Goal: Use online tool/utility: Use online tool/utility

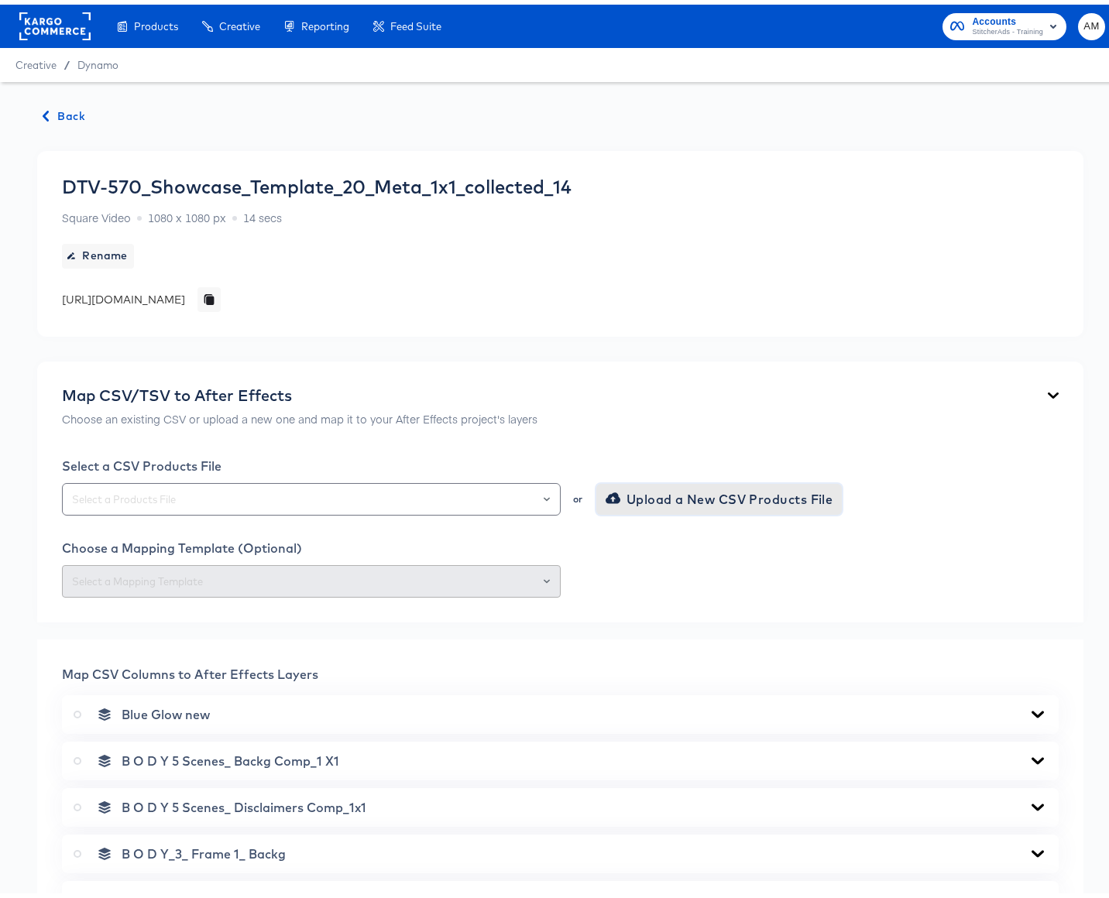
click at [636, 489] on span "Upload a New CSV Products File" at bounding box center [721, 495] width 225 height 22
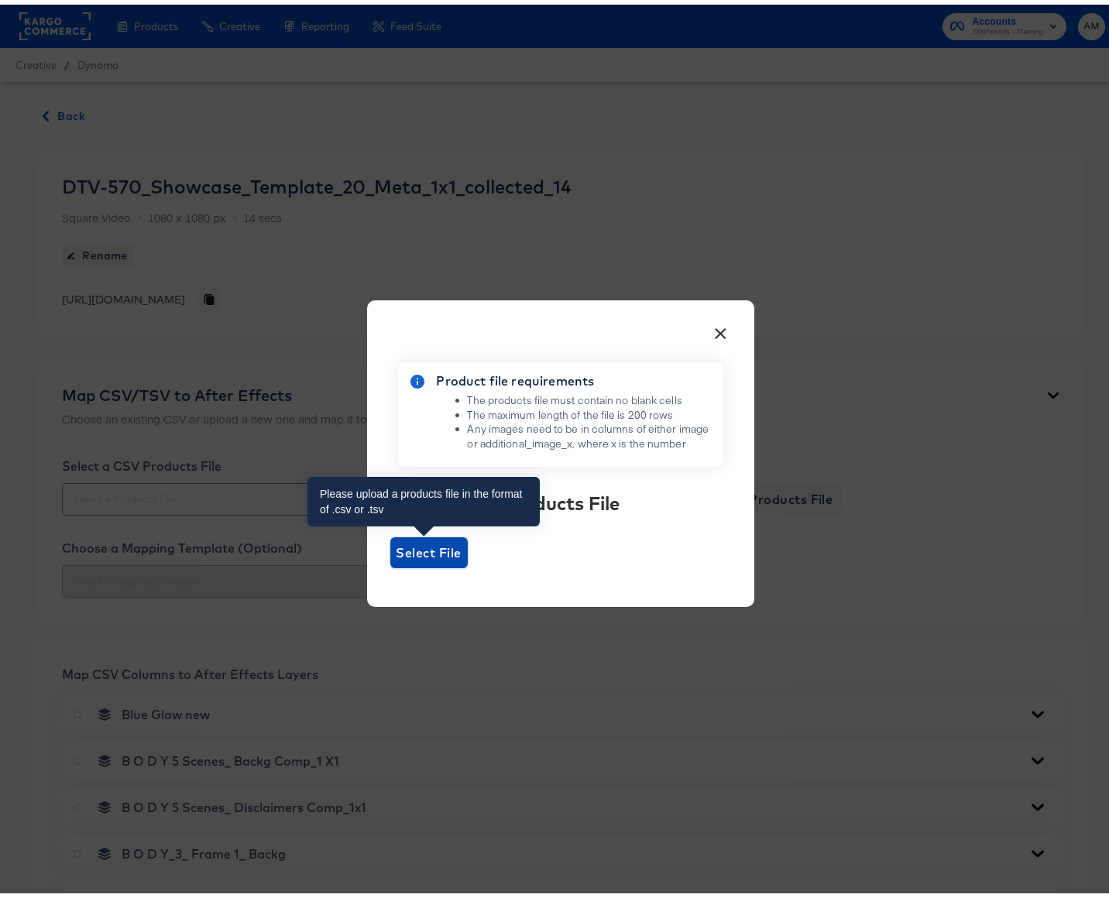
click at [410, 544] on span "Select File" at bounding box center [429, 548] width 65 height 22
click at [390, 564] on input "Select File" at bounding box center [390, 564] width 0 height 0
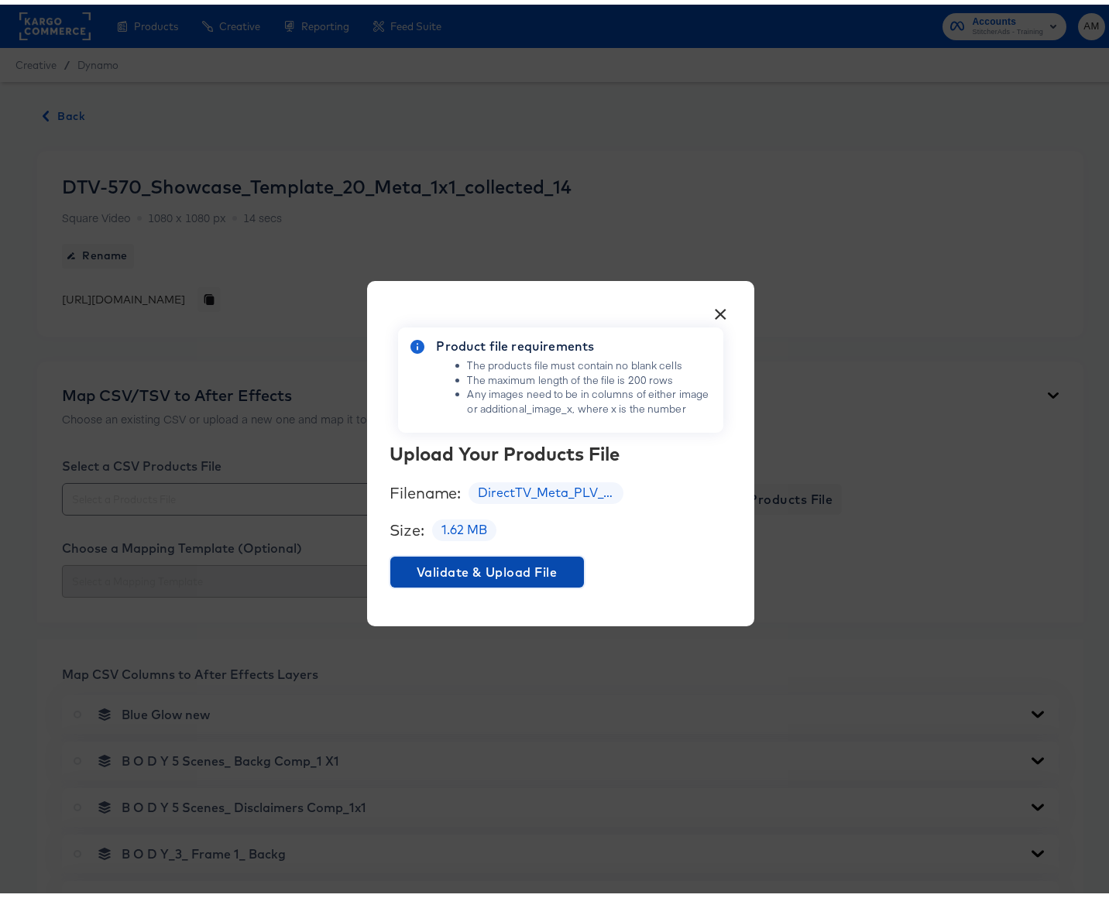
click at [513, 572] on span "Validate & Upload File" at bounding box center [487, 568] width 181 height 22
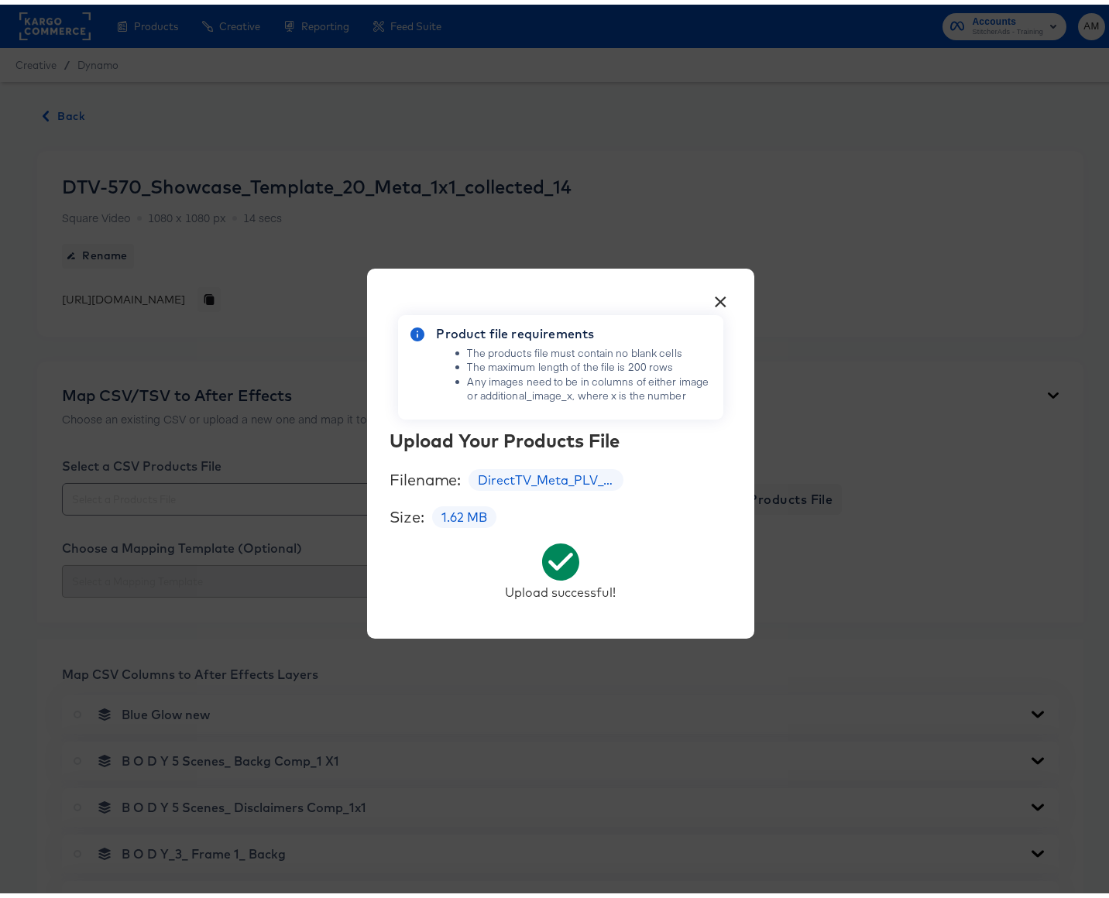
click at [716, 292] on button "×" at bounding box center [721, 294] width 28 height 28
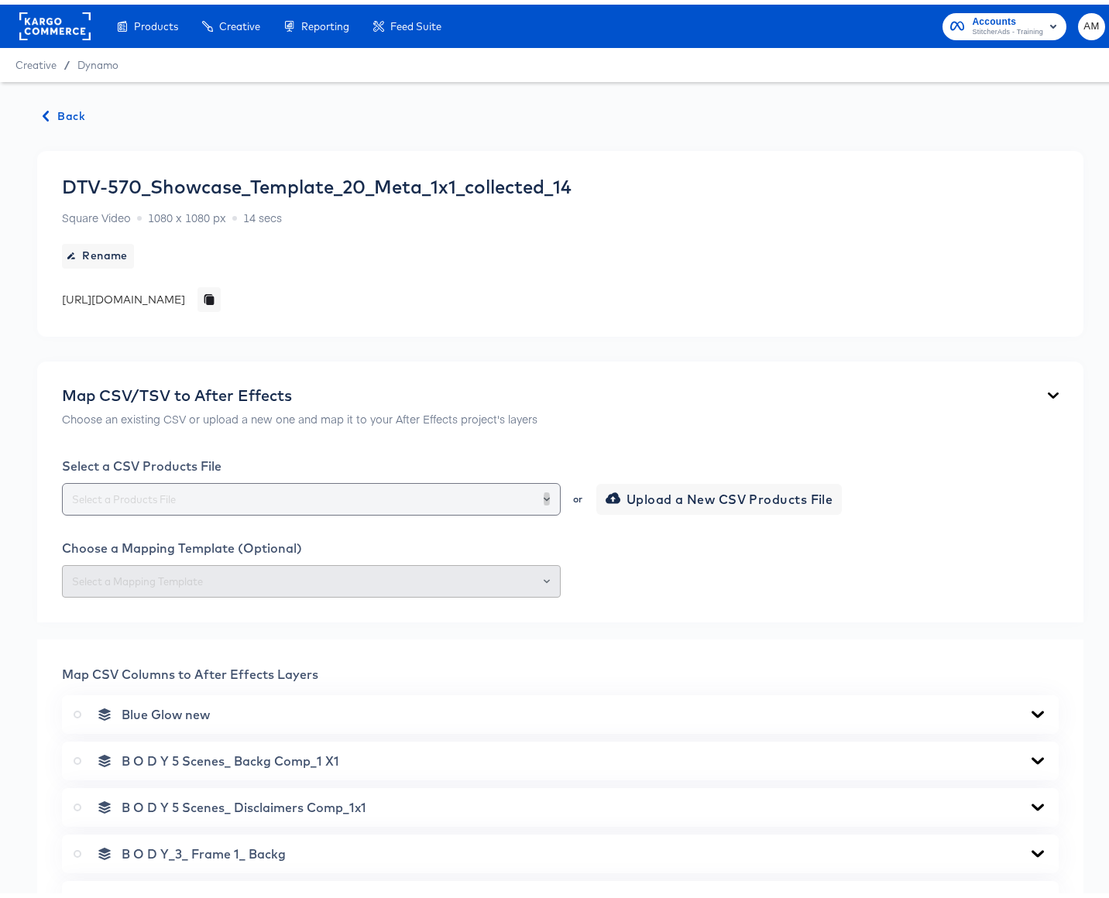
click at [544, 492] on icon "Open" at bounding box center [547, 495] width 6 height 6
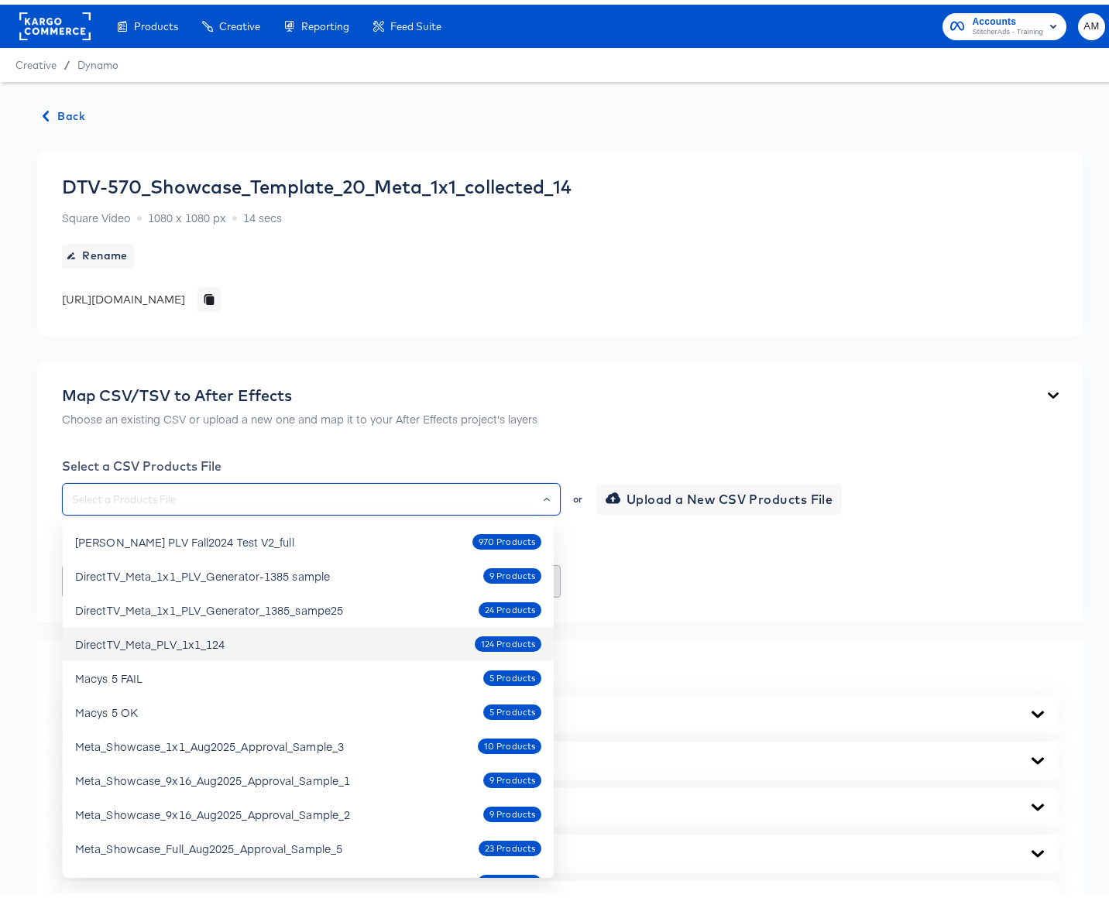
click at [197, 640] on div "DirectTV_Meta_PLV_1x1_124" at bounding box center [149, 639] width 149 height 15
type input "DirectTV_Meta_PLV_1x1_124"
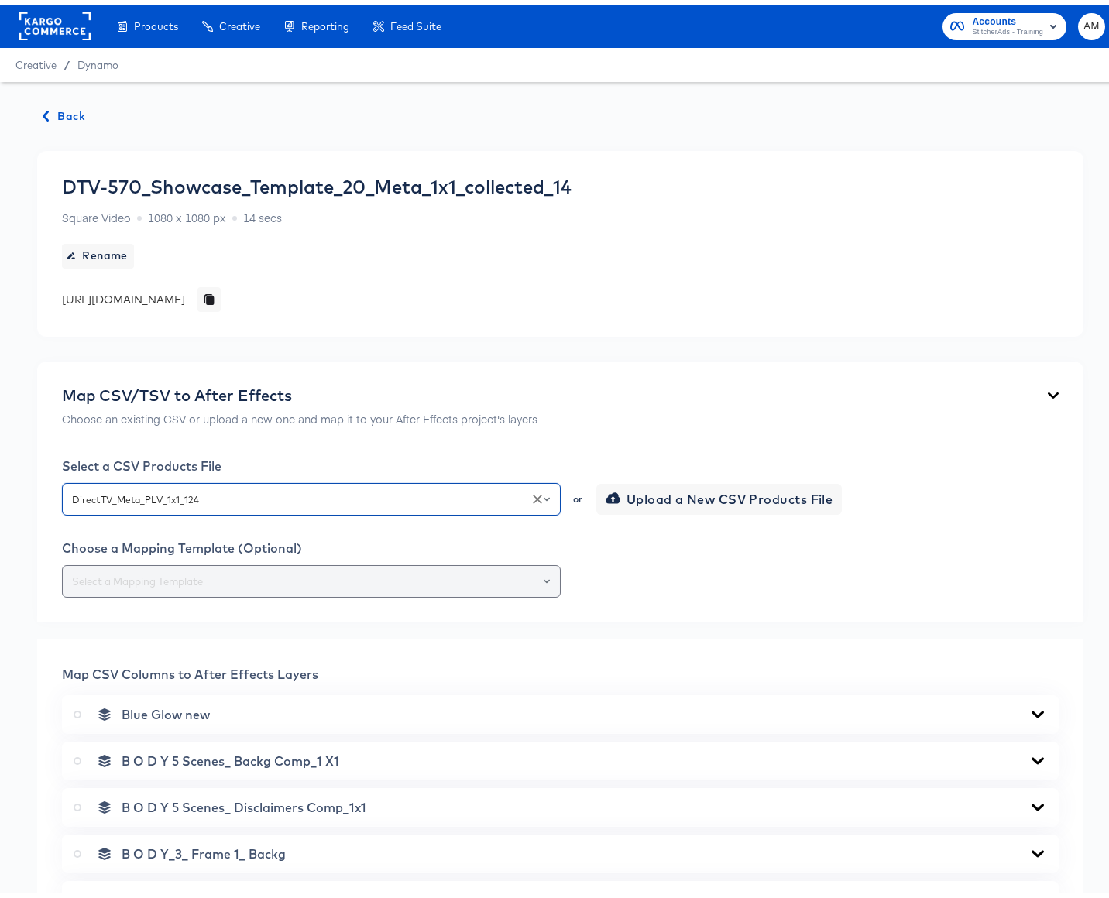
click at [544, 575] on icon "Open" at bounding box center [547, 577] width 6 height 6
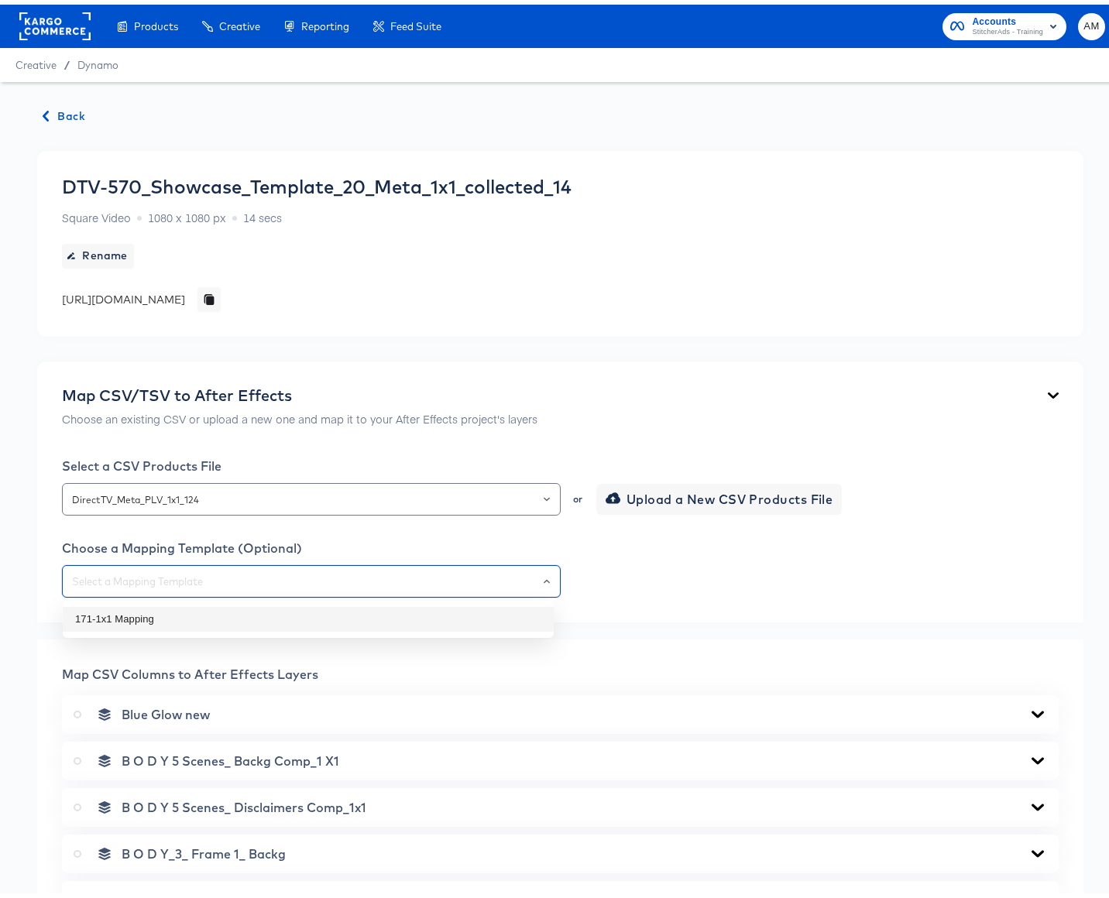
click at [170, 611] on li "171-1x1 Mapping" at bounding box center [308, 615] width 491 height 25
type input "171-1x1 Mapping"
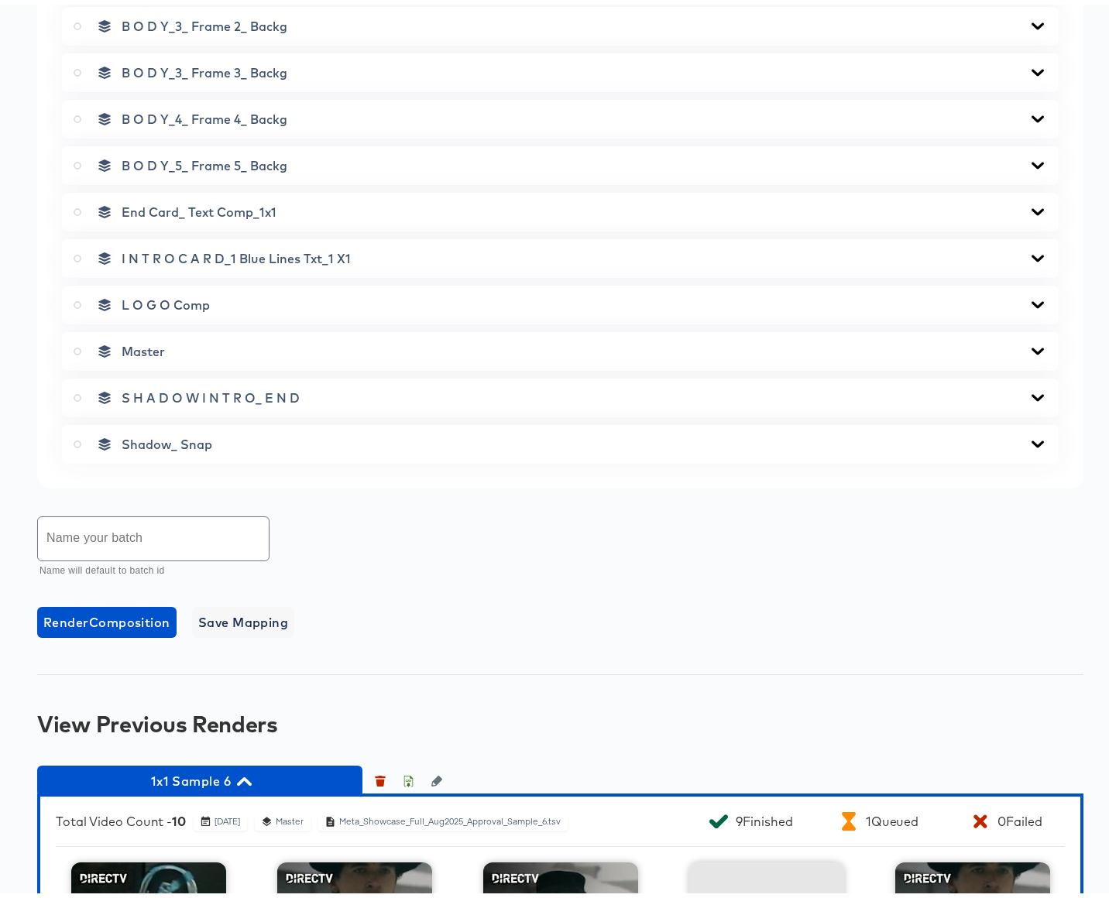
scroll to position [877, 0]
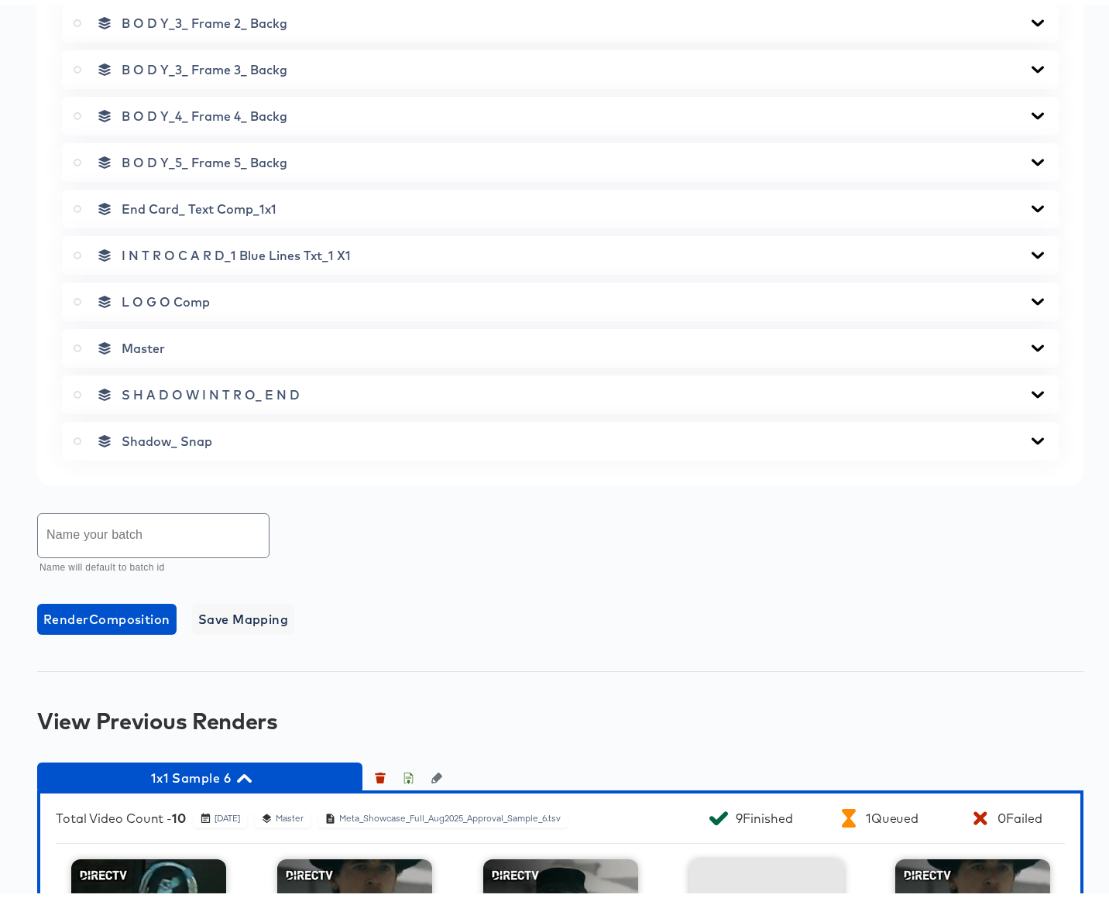
click at [75, 343] on icon at bounding box center [78, 344] width 8 height 8
click at [0, 0] on input "radio" at bounding box center [0, 0] width 0 height 0
click at [1032, 342] on icon at bounding box center [1038, 343] width 12 height 7
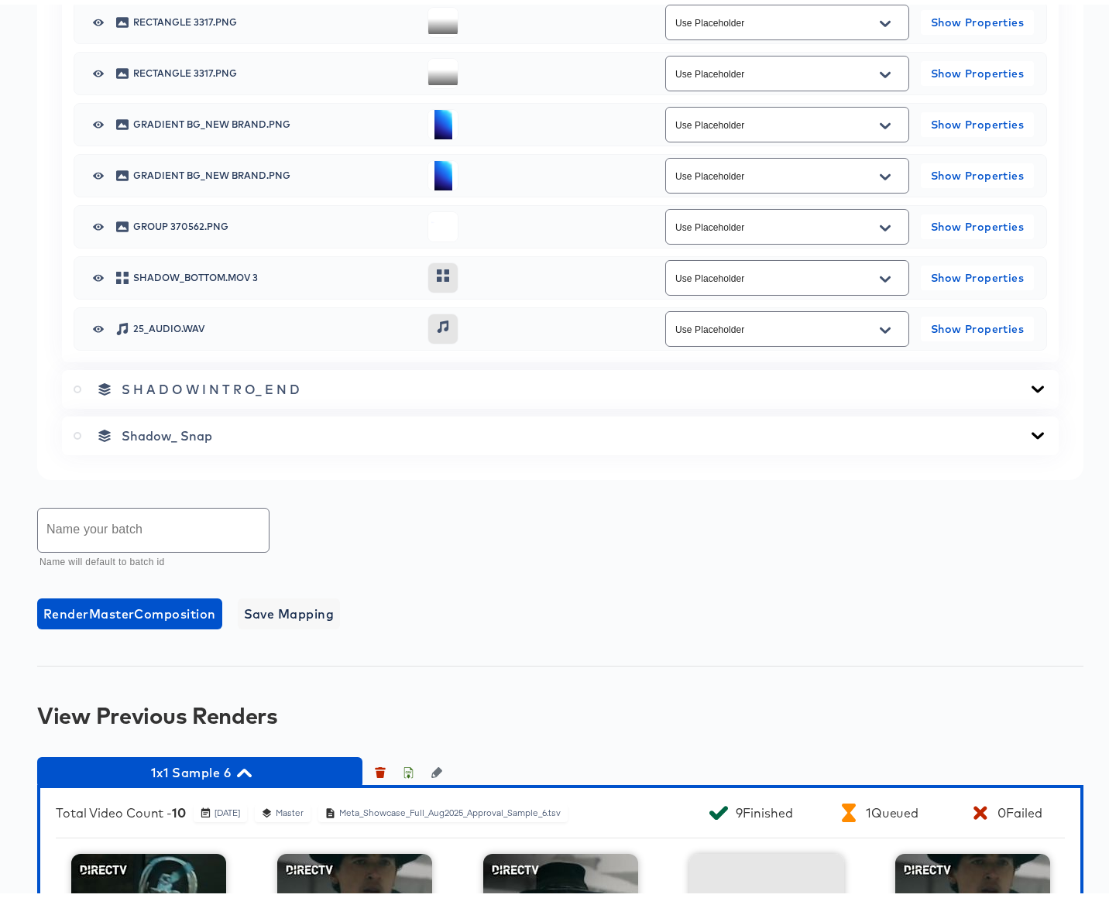
scroll to position [2055, 0]
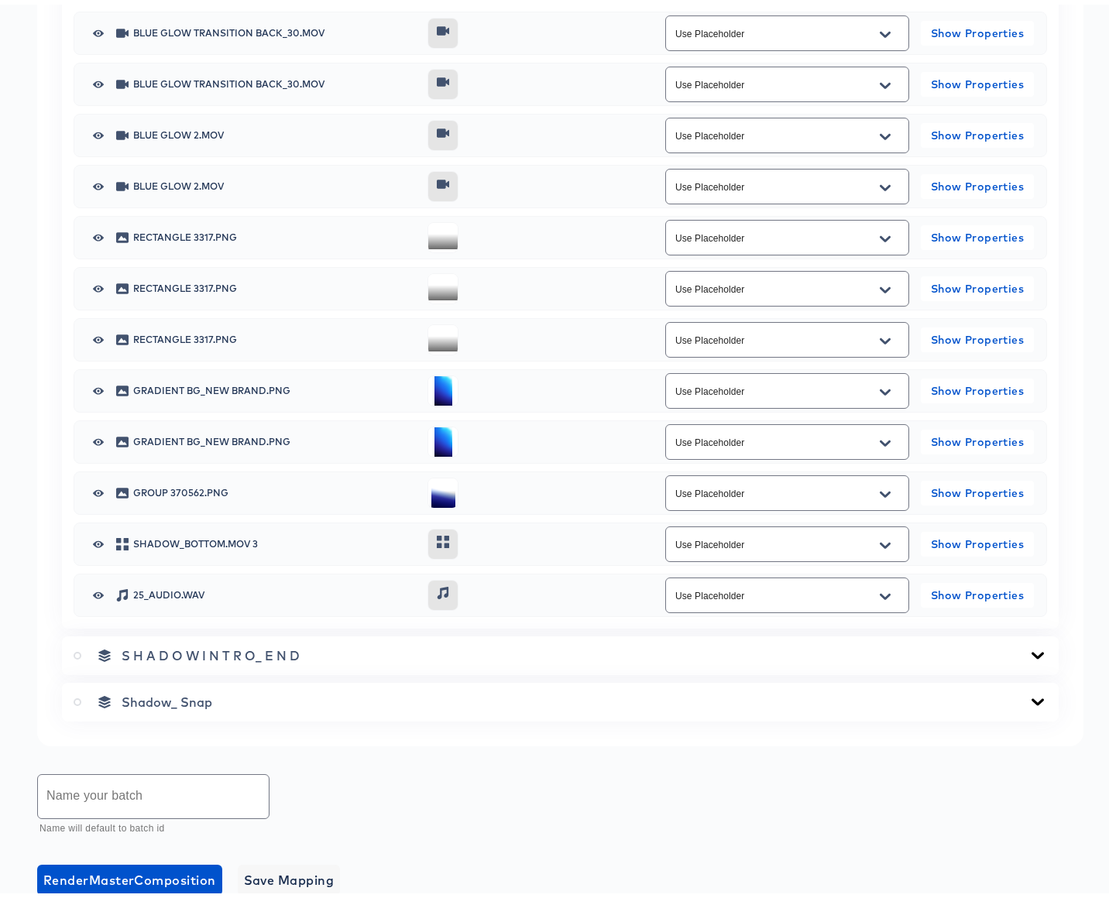
click at [880, 592] on icon "Open" at bounding box center [885, 592] width 11 height 12
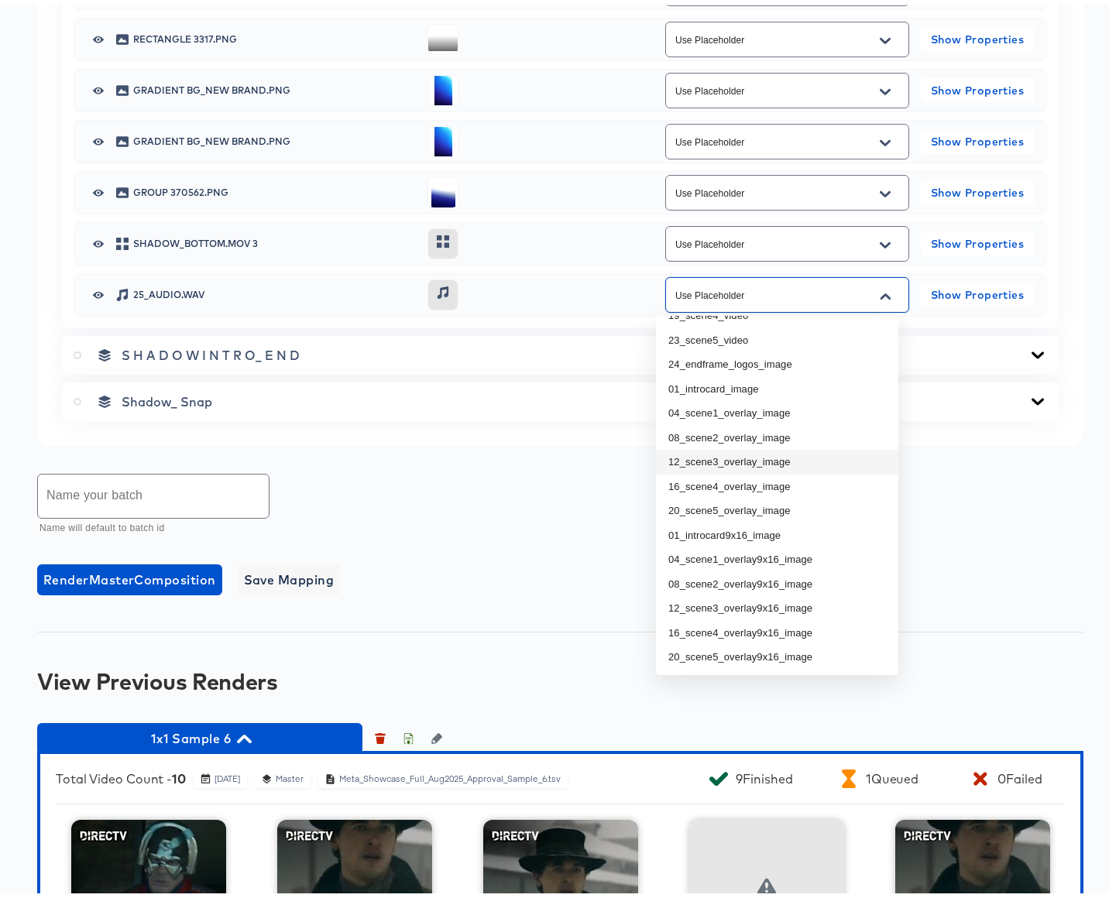
scroll to position [2440, 0]
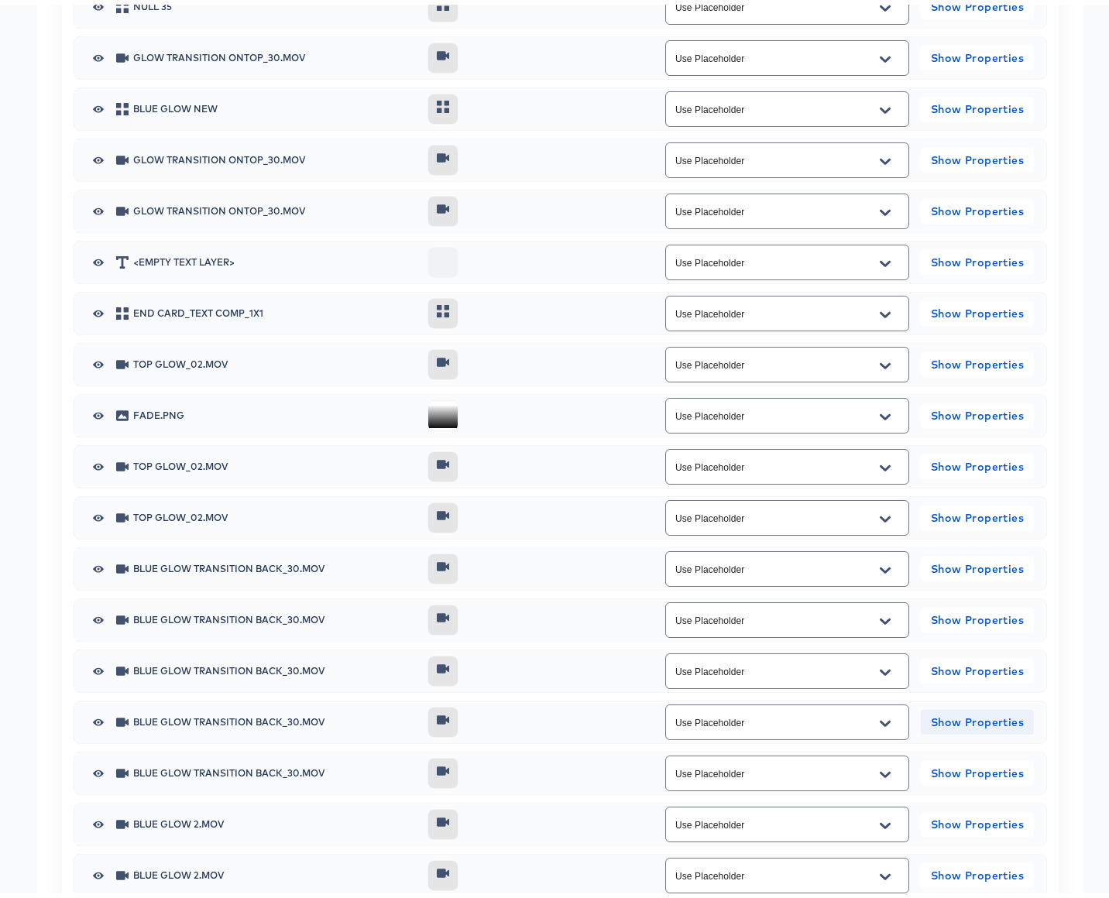
scroll to position [1081, 0]
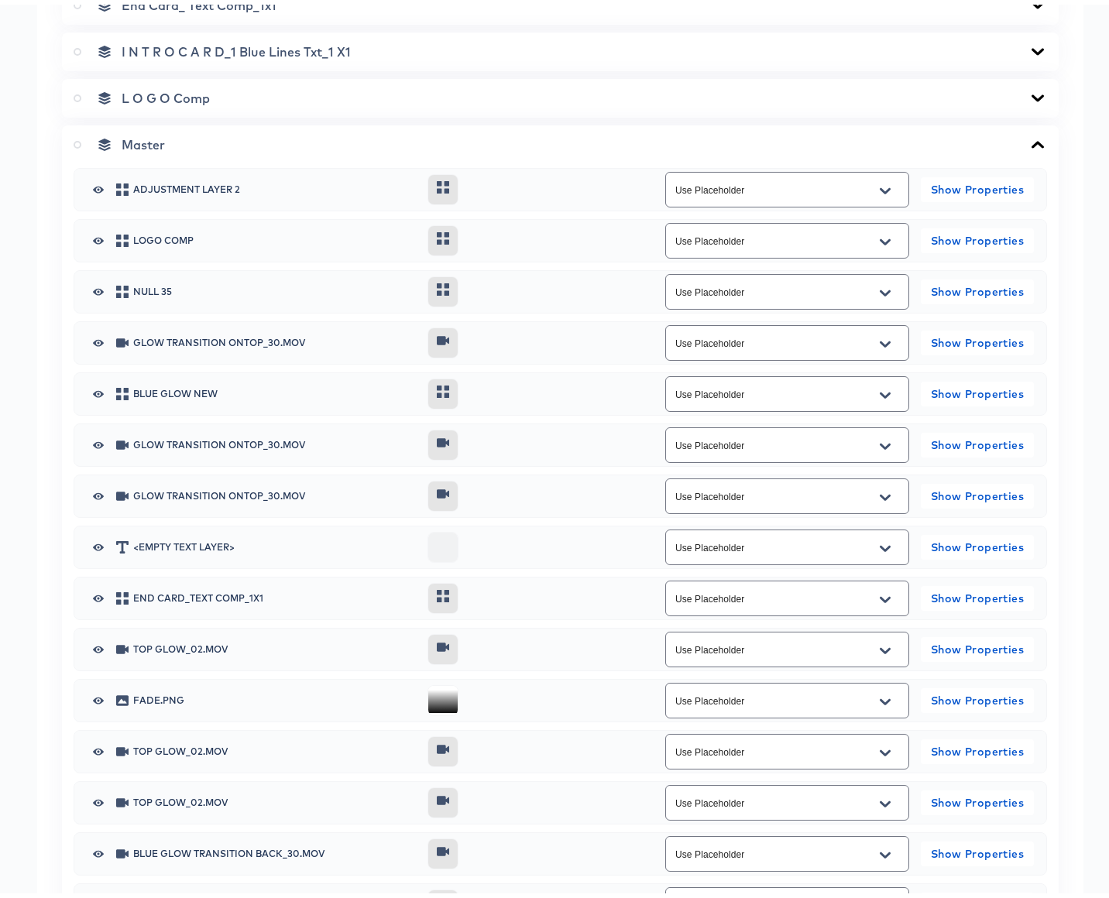
click at [1032, 139] on icon at bounding box center [1038, 139] width 12 height 7
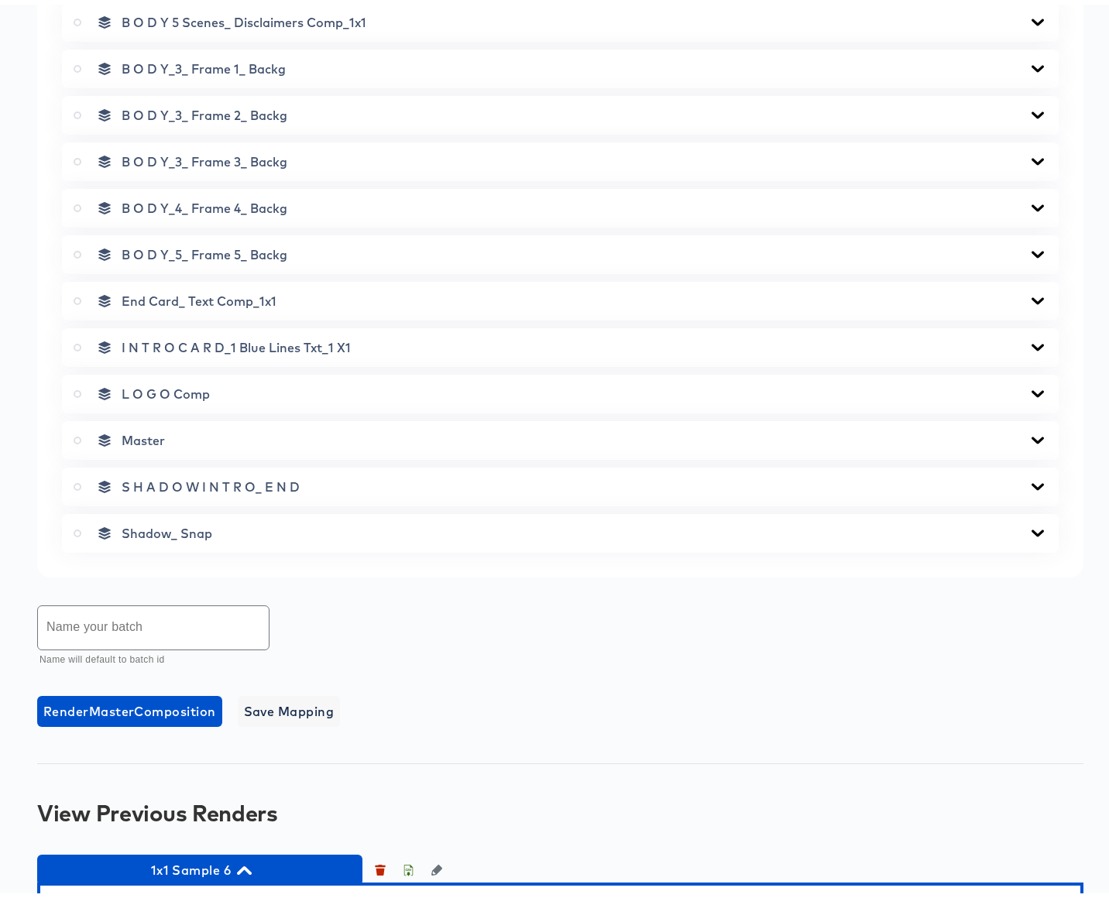
scroll to position [784, 0]
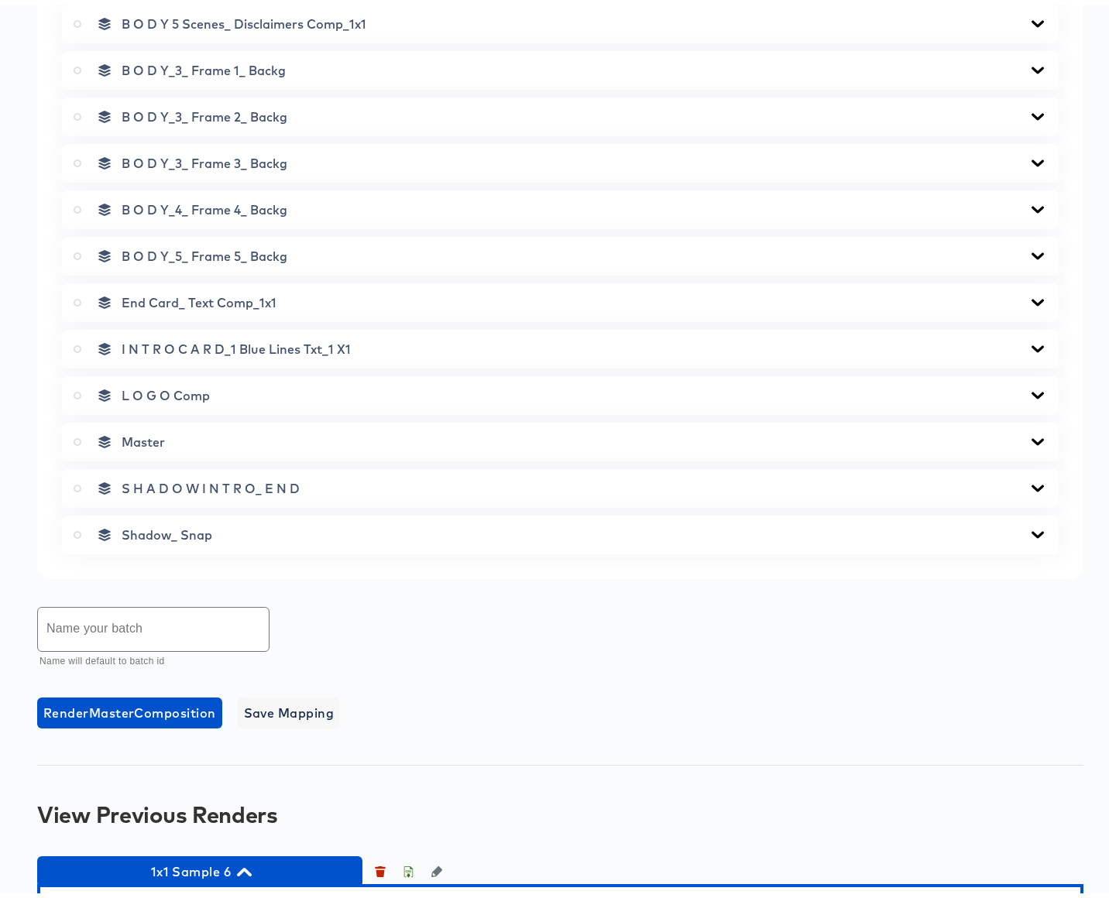
click at [1028, 388] on icon at bounding box center [1037, 391] width 19 height 12
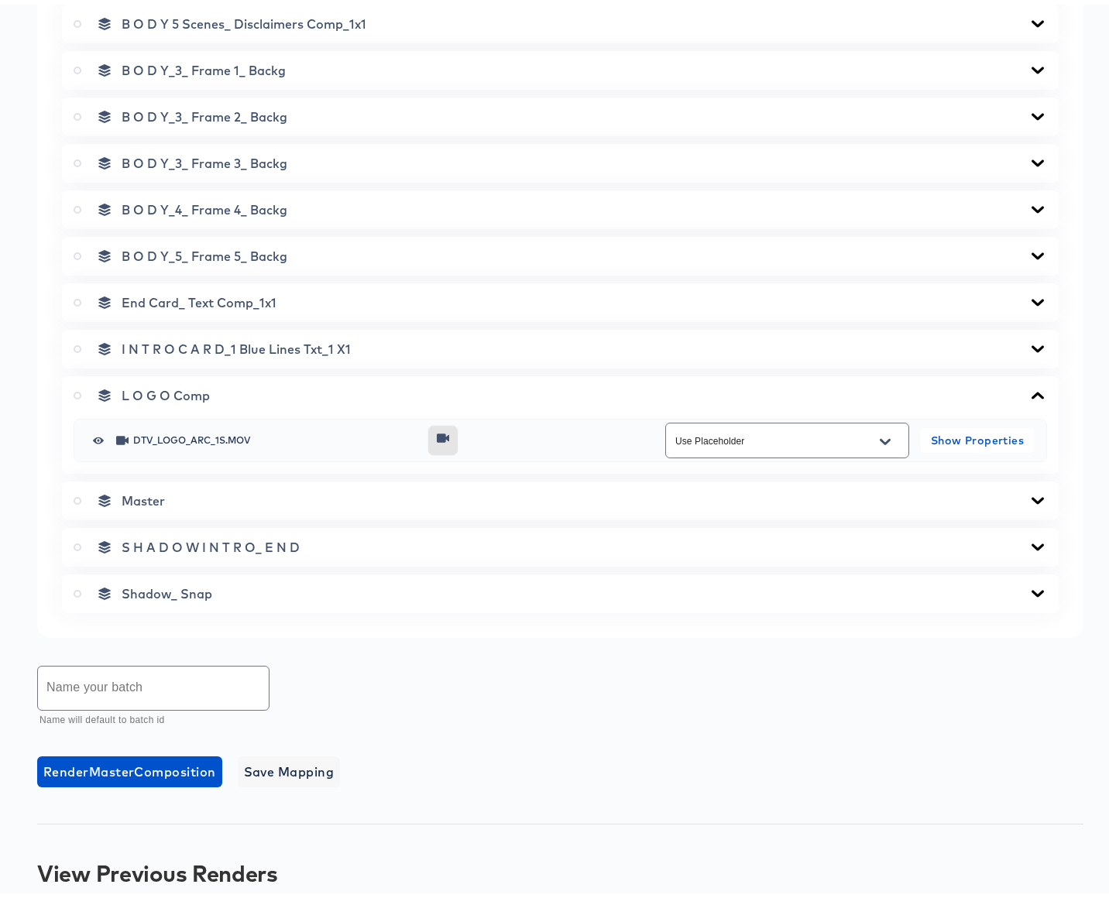
click at [1028, 388] on icon at bounding box center [1037, 391] width 19 height 12
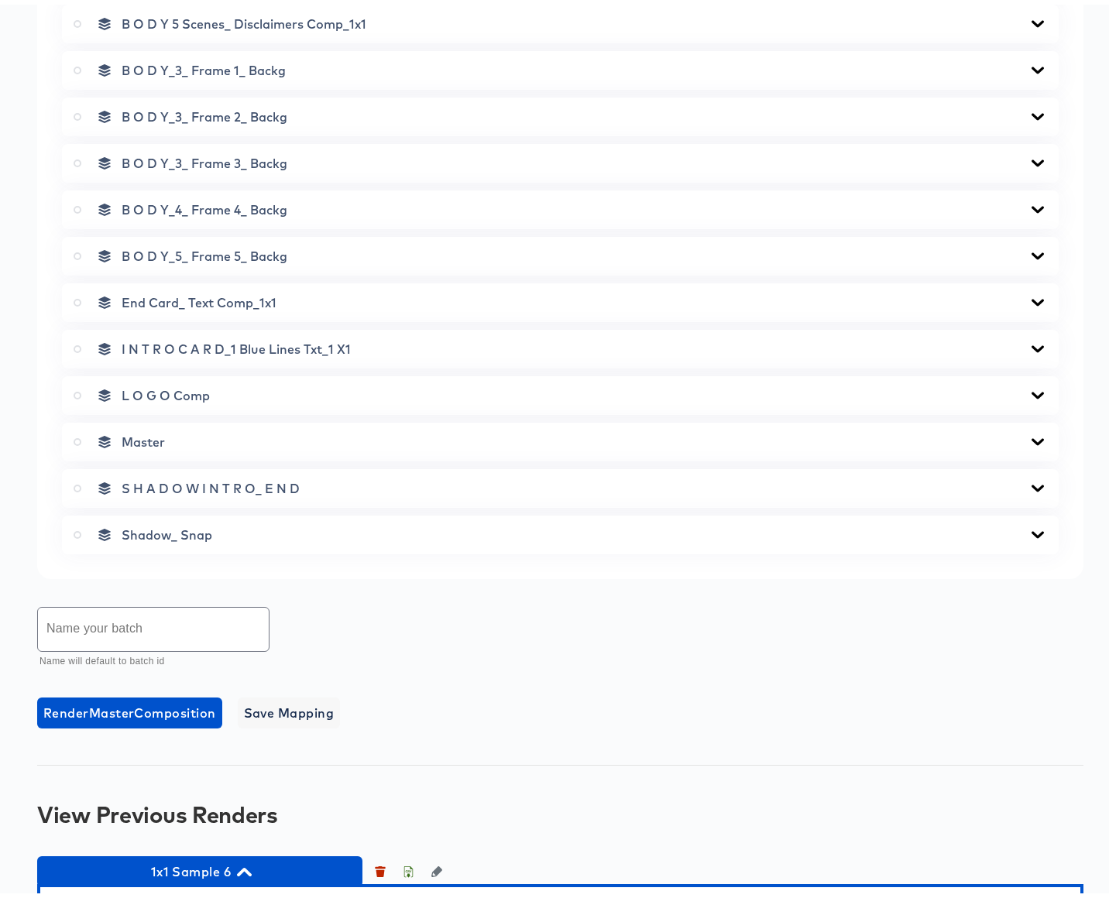
click at [1032, 344] on icon at bounding box center [1038, 344] width 12 height 7
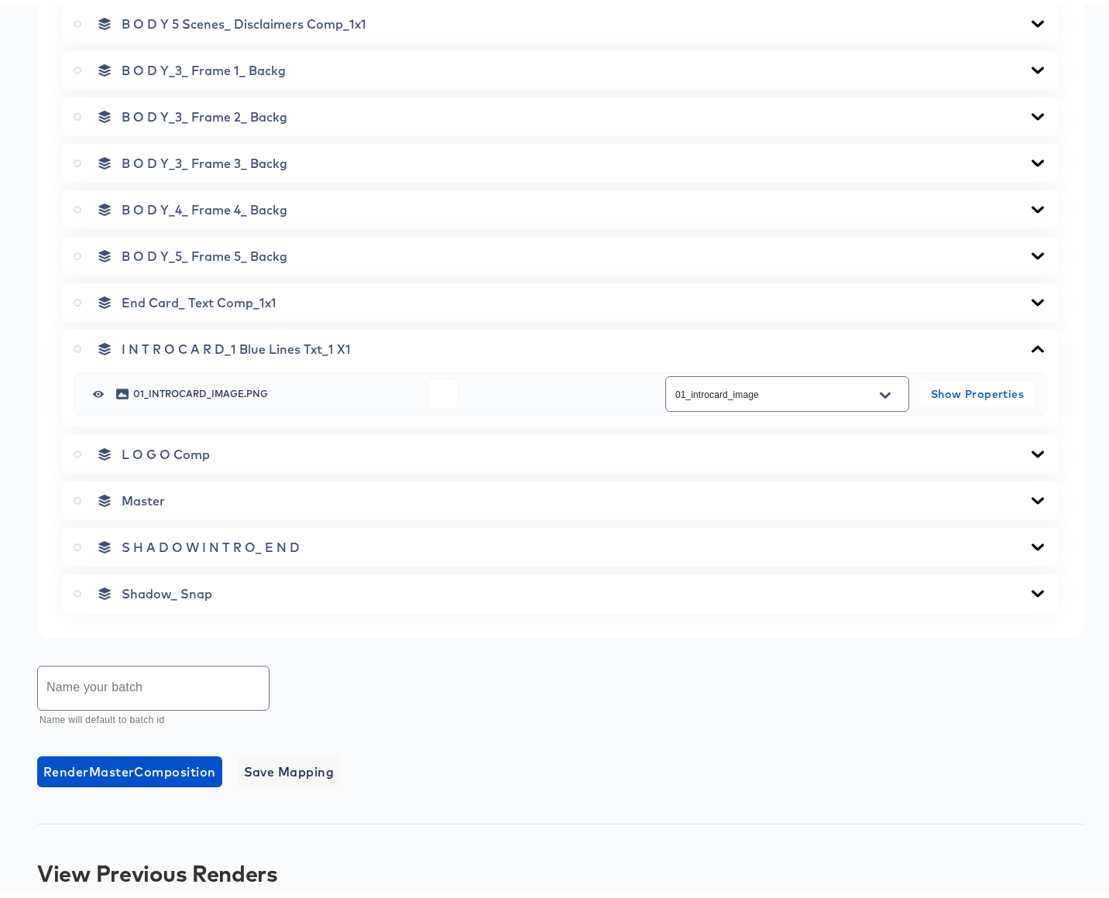
click at [1032, 342] on icon at bounding box center [1038, 344] width 12 height 7
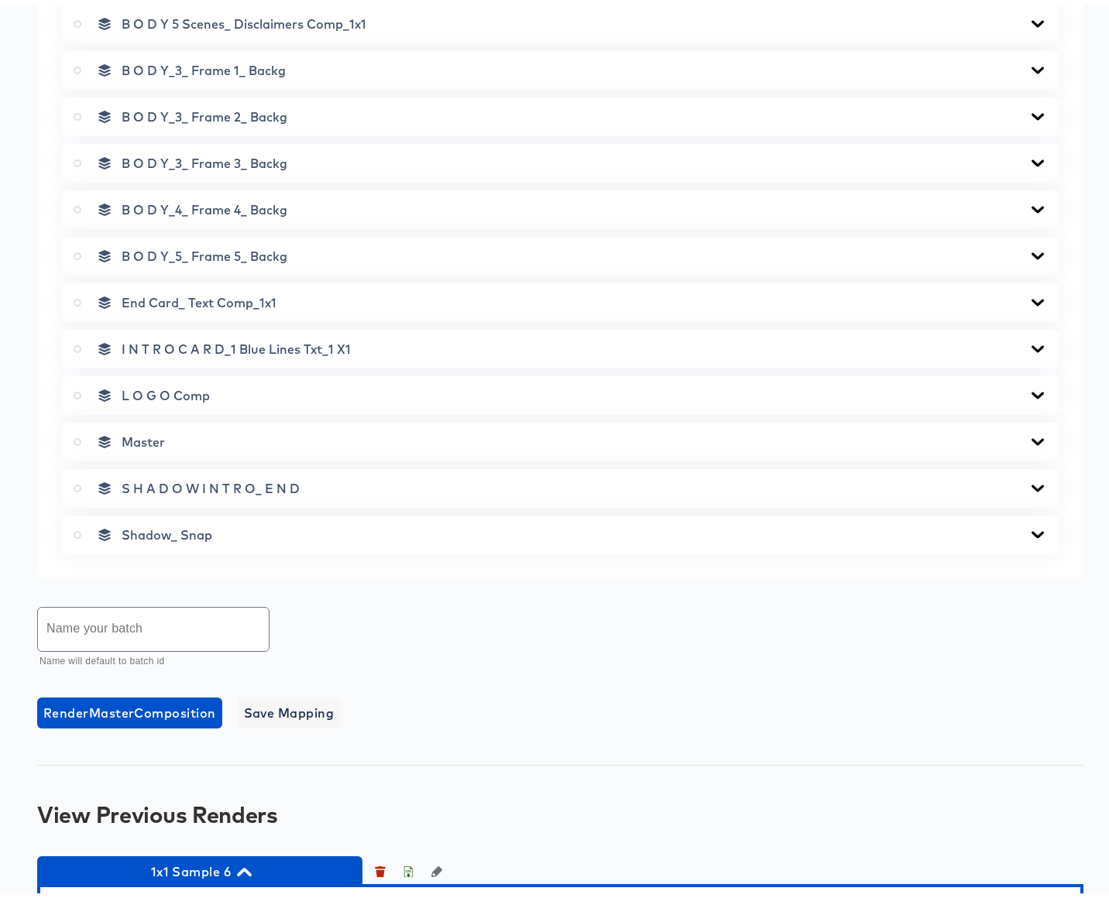
click at [1028, 294] on icon at bounding box center [1037, 298] width 19 height 12
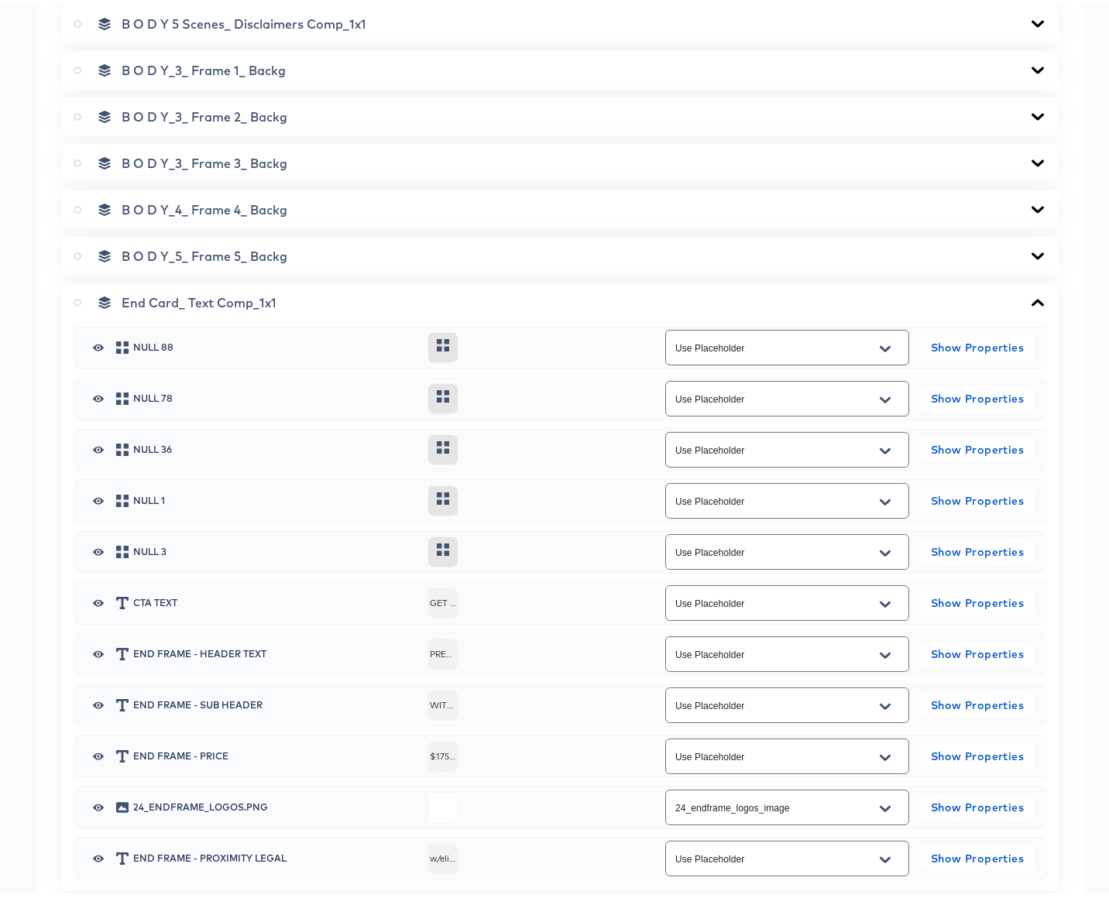
click at [1028, 294] on icon at bounding box center [1037, 298] width 19 height 12
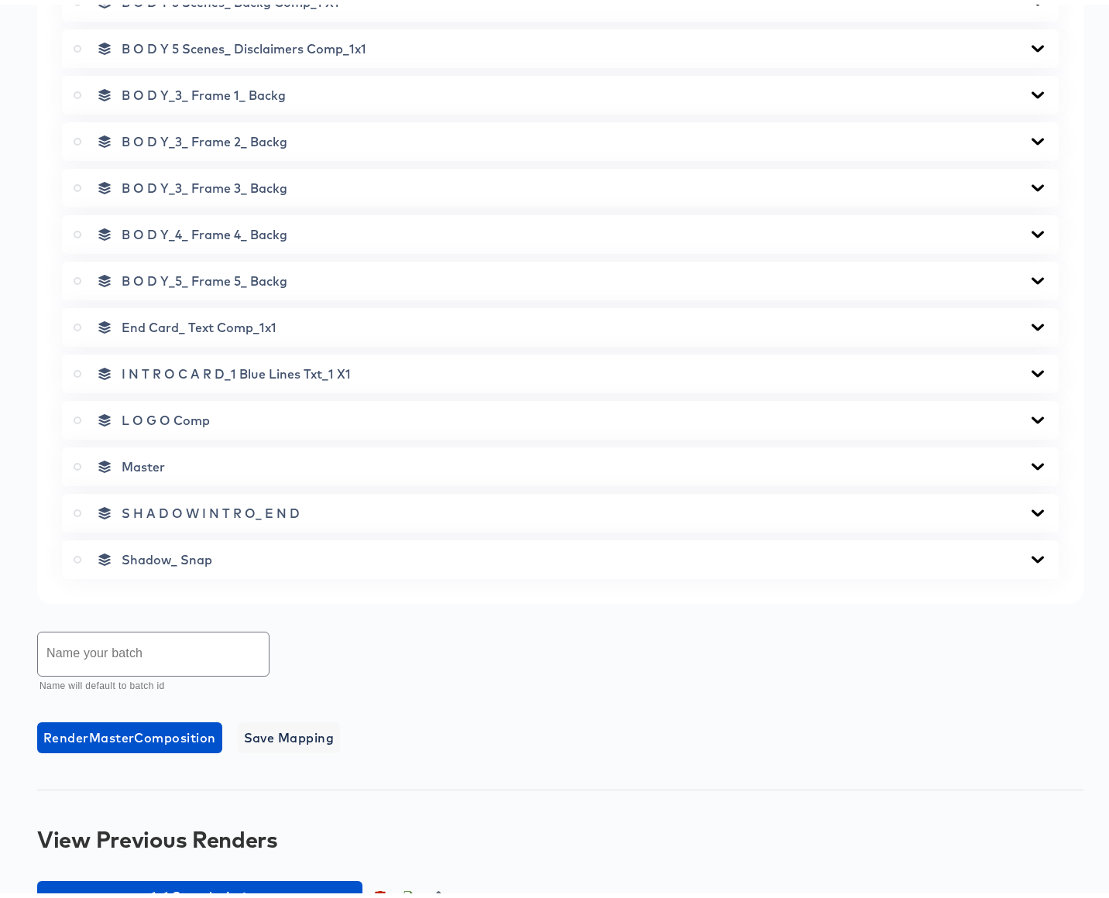
scroll to position [487, 0]
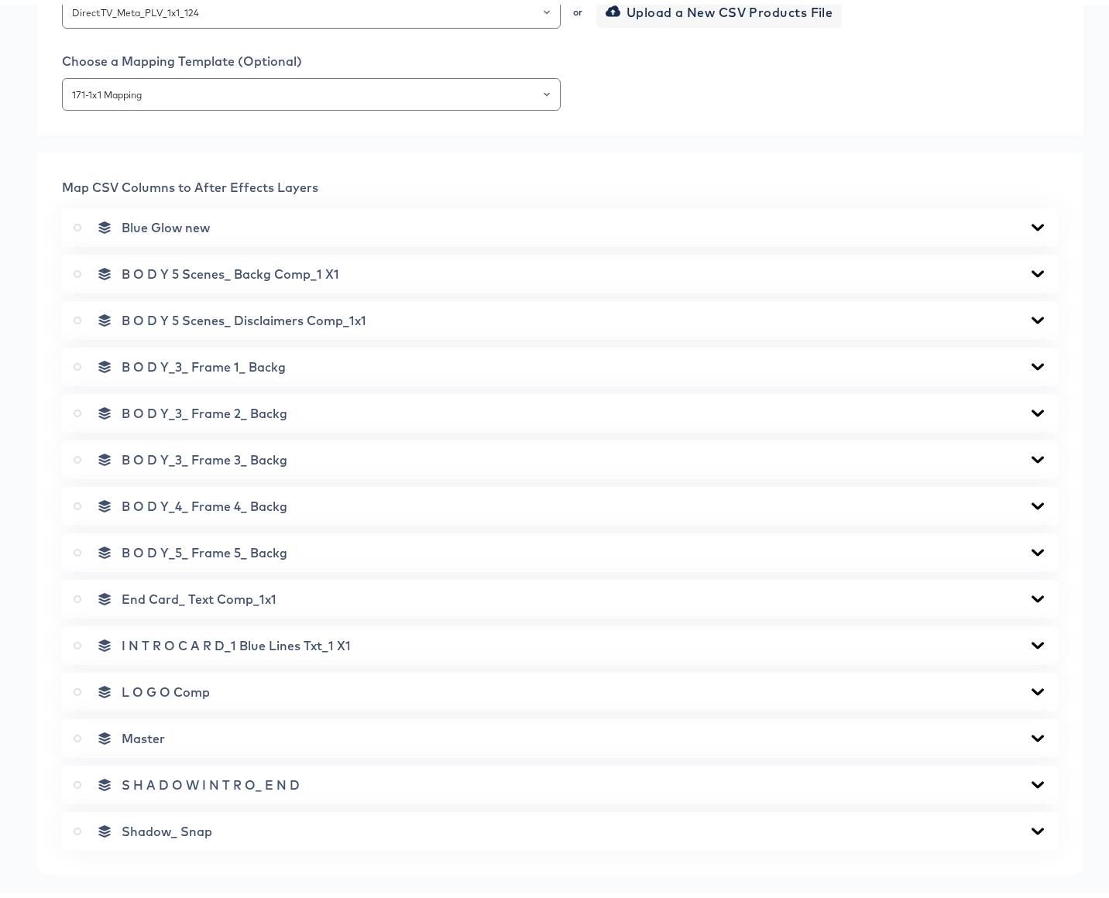
click at [1028, 312] on icon at bounding box center [1037, 316] width 19 height 12
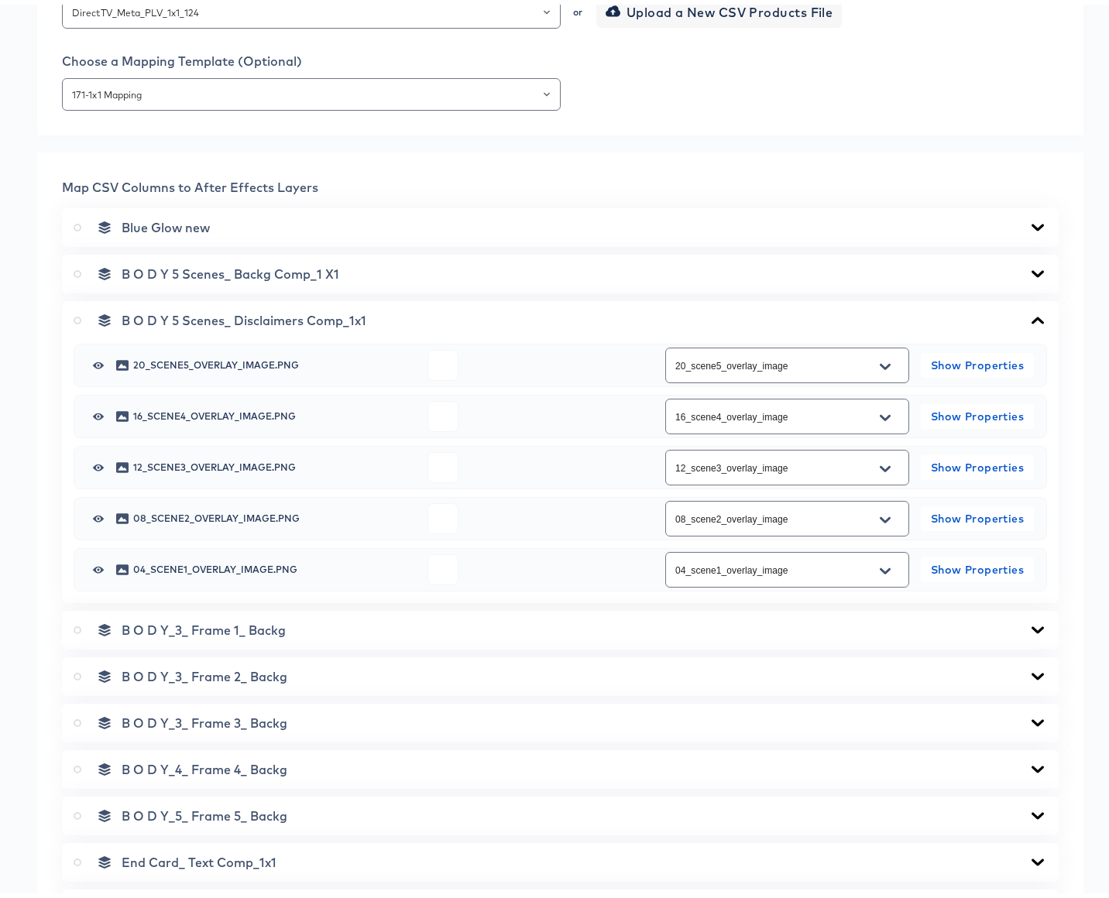
click at [1032, 312] on icon at bounding box center [1038, 315] width 12 height 7
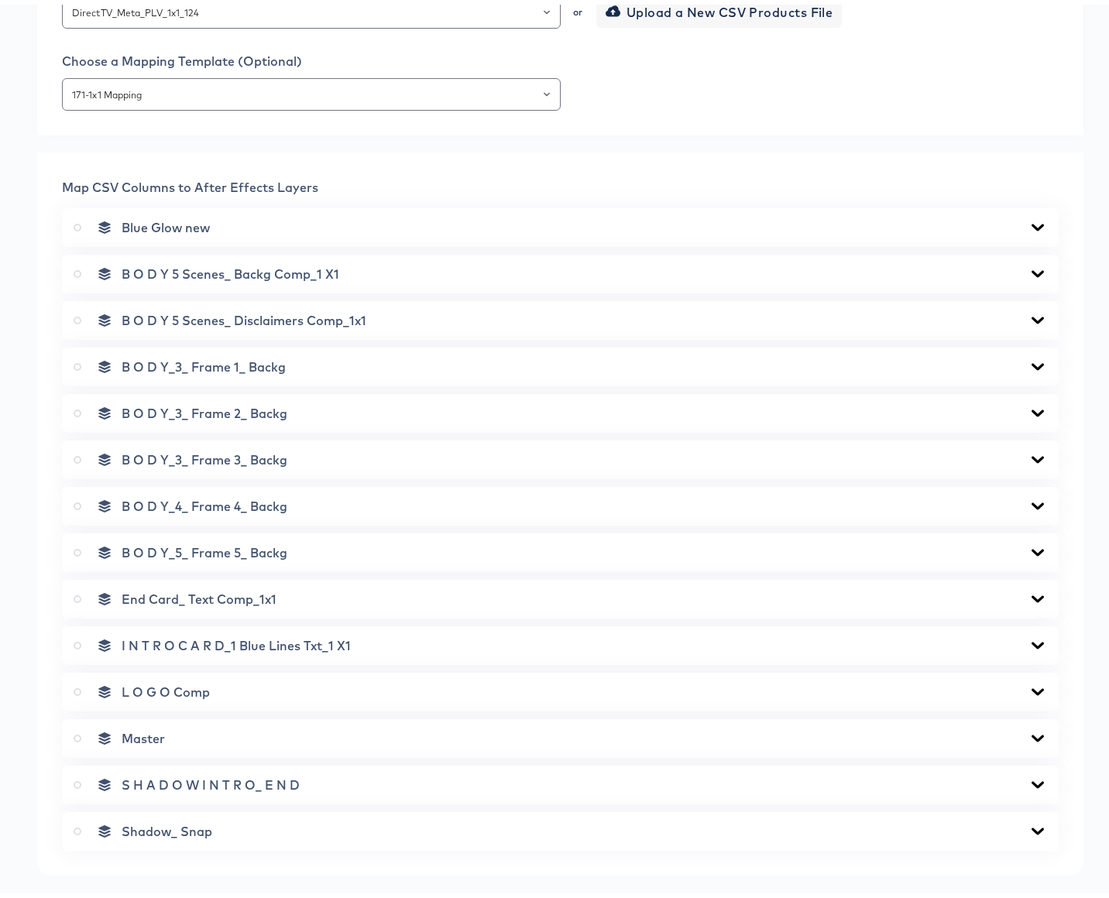
click at [1028, 266] on icon at bounding box center [1037, 269] width 19 height 12
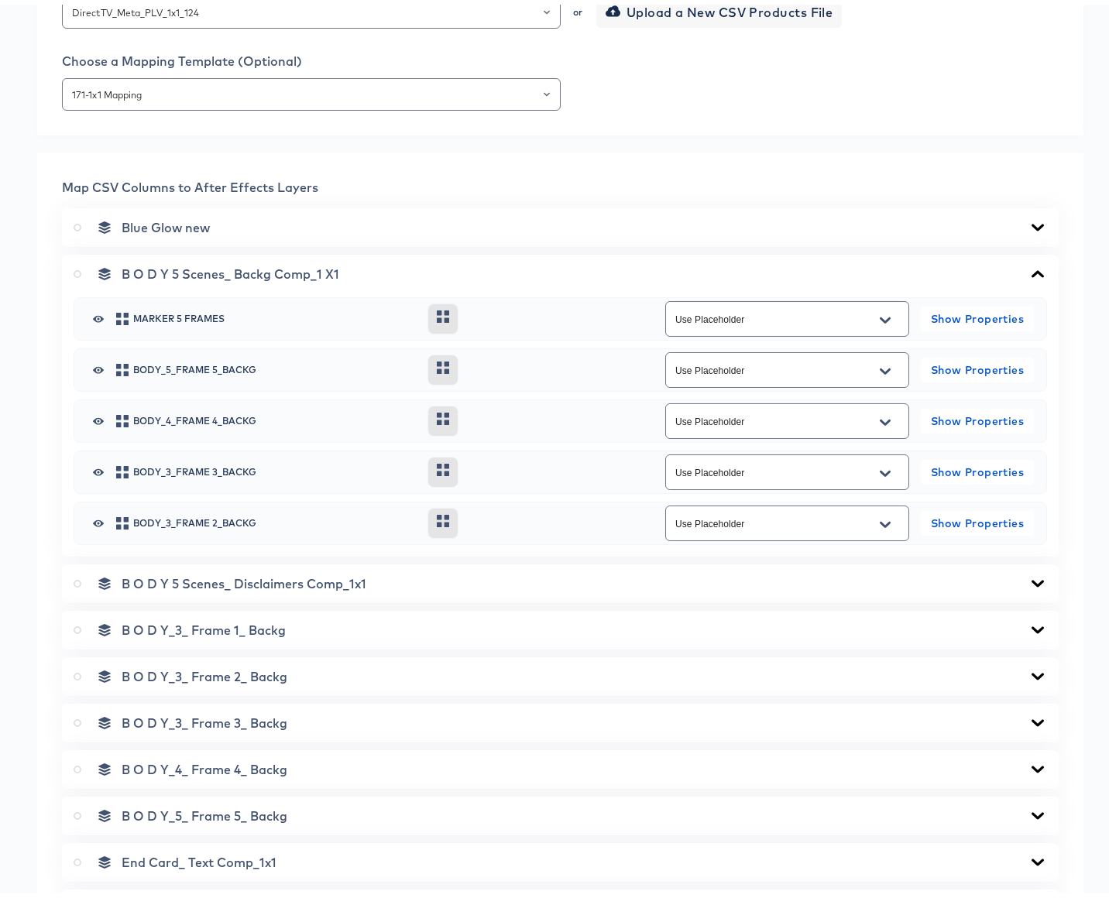
click at [1032, 266] on icon at bounding box center [1038, 269] width 12 height 7
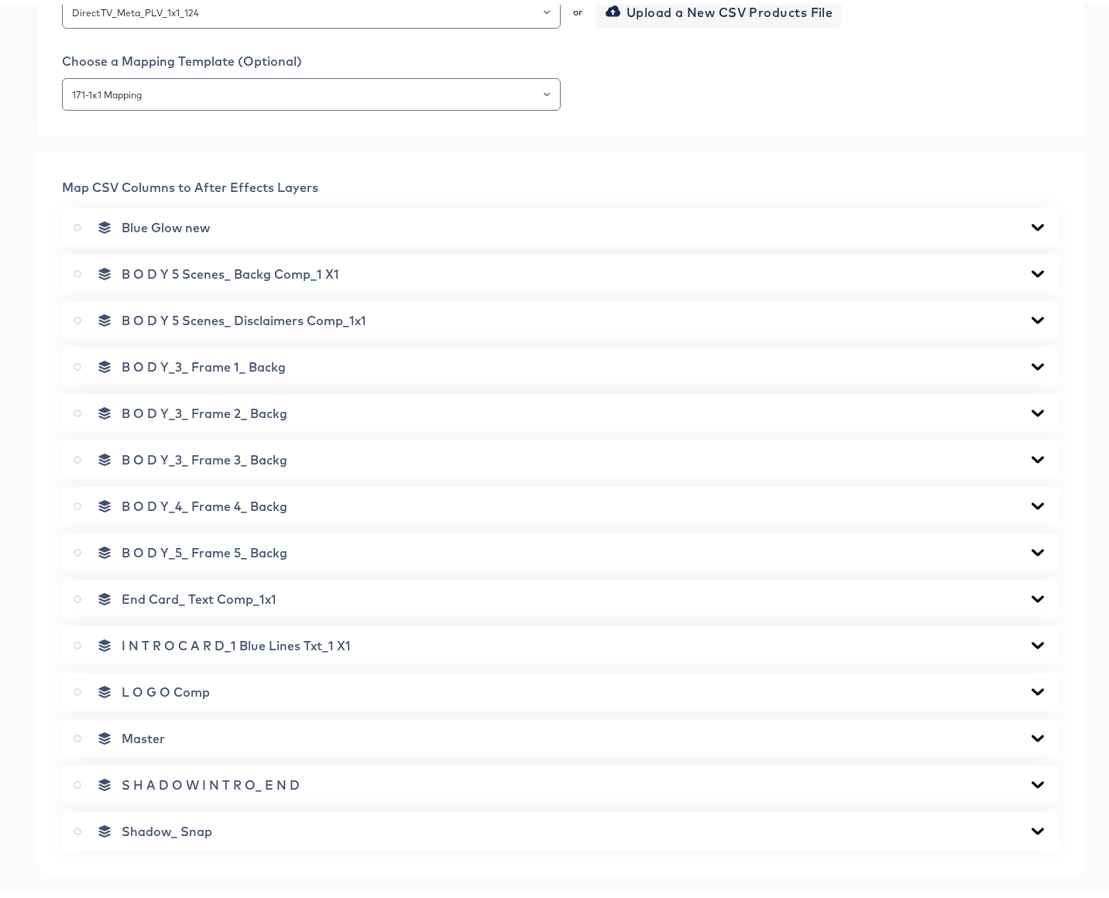
click at [1028, 360] on icon at bounding box center [1037, 362] width 19 height 12
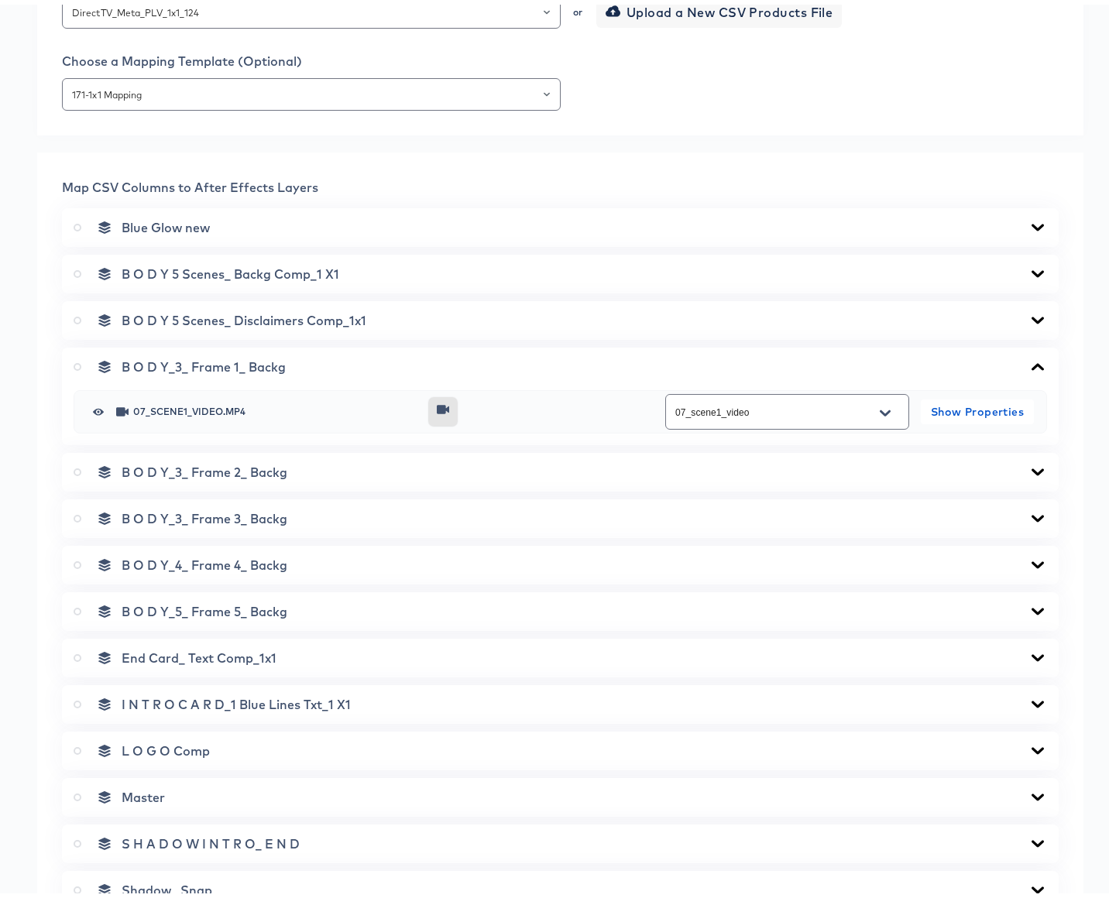
click at [1032, 360] on icon at bounding box center [1038, 362] width 12 height 7
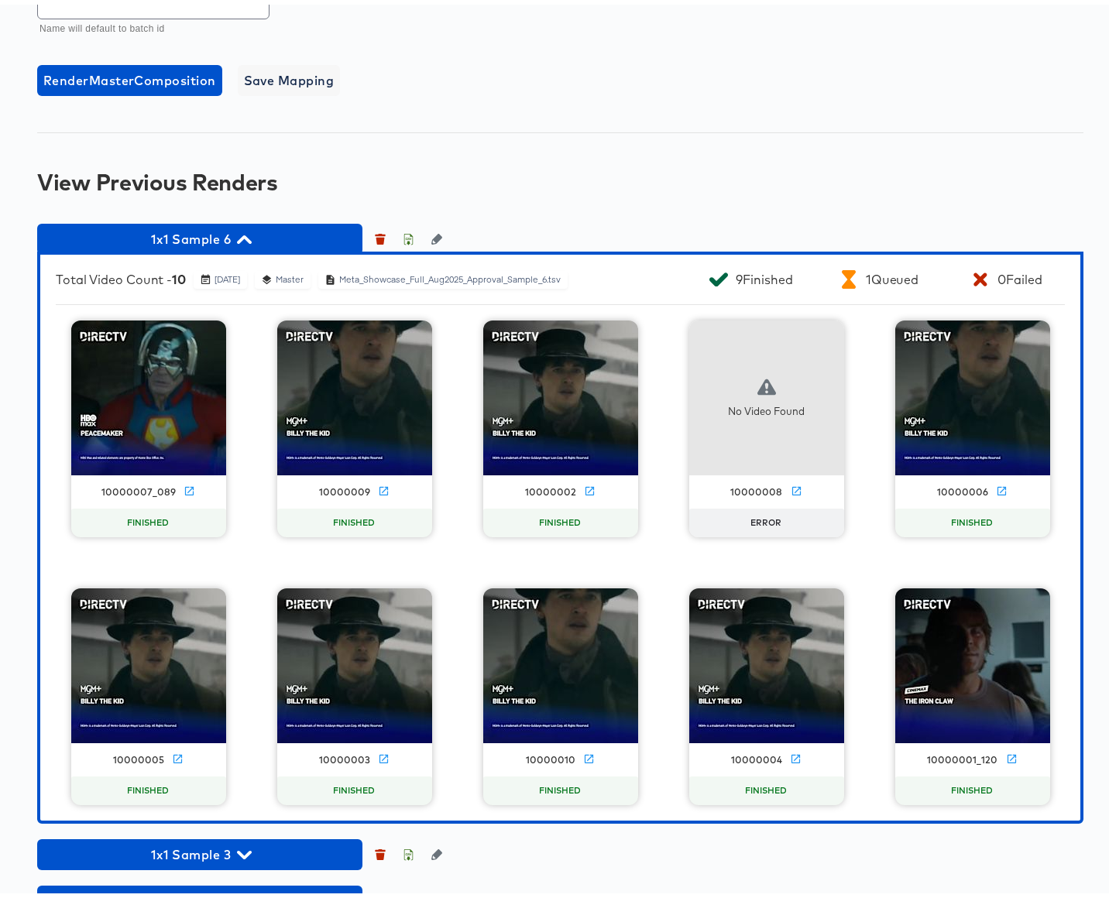
scroll to position [1455, 0]
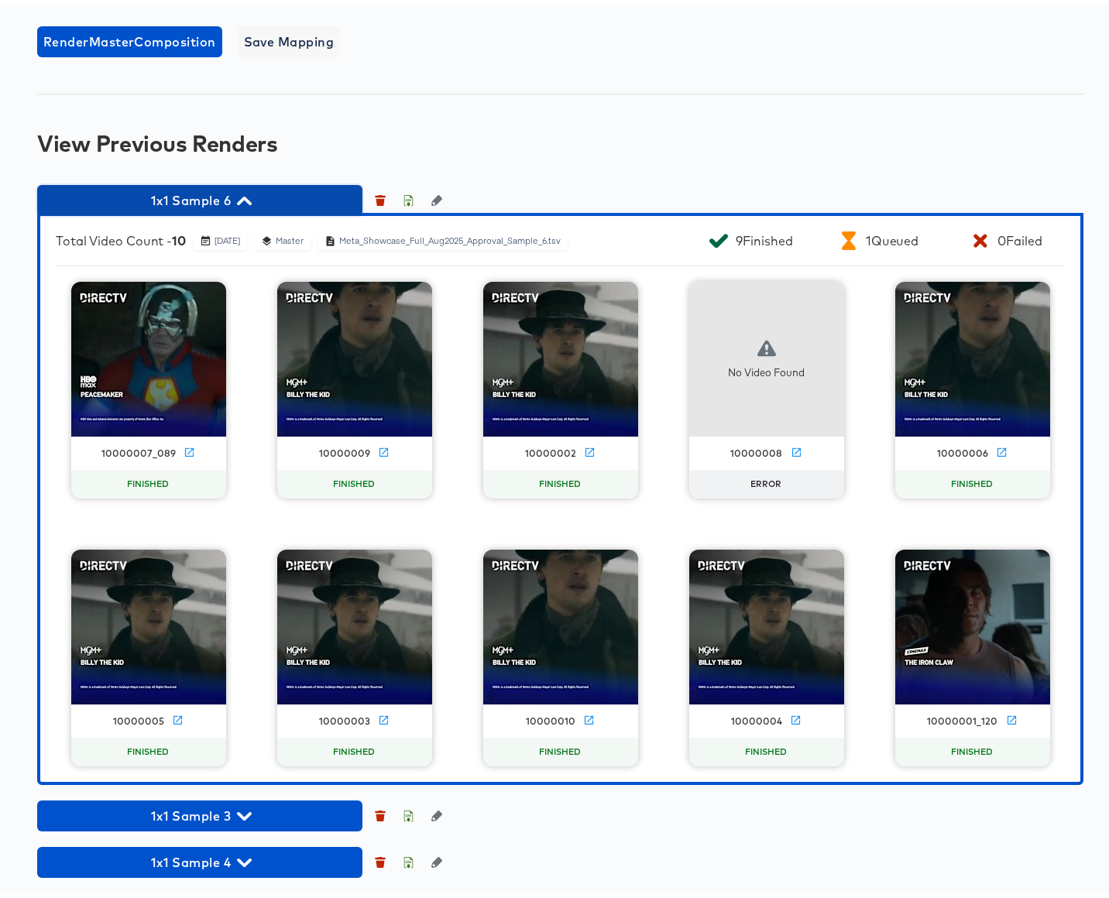
click at [247, 194] on icon "button" at bounding box center [244, 196] width 15 height 9
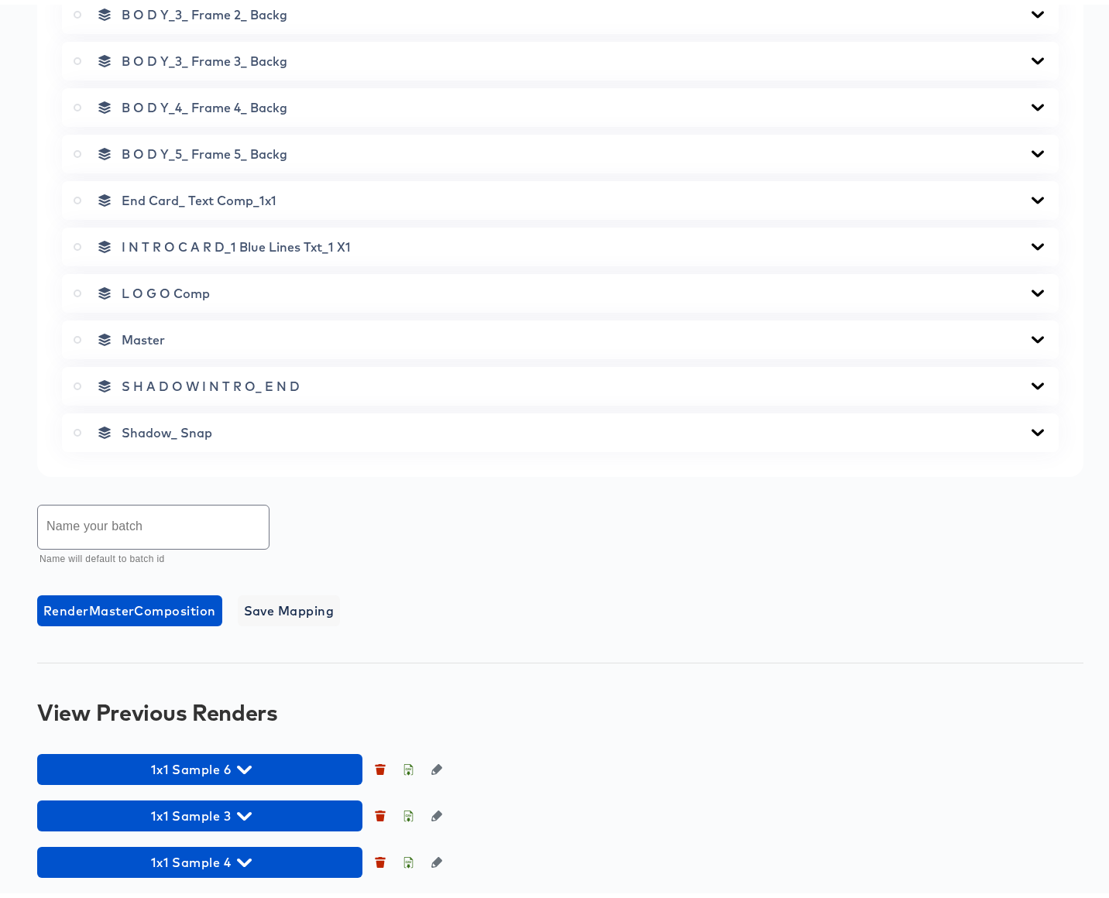
scroll to position [886, 0]
click at [180, 529] on input "text" at bounding box center [153, 522] width 231 height 43
click at [45, 534] on input "Large Batch 124" at bounding box center [153, 522] width 231 height 43
type input "1x1 Large Batch 124"
click at [180, 603] on span "Render Master Composition" at bounding box center [129, 607] width 173 height 22
